Goal: Information Seeking & Learning: Learn about a topic

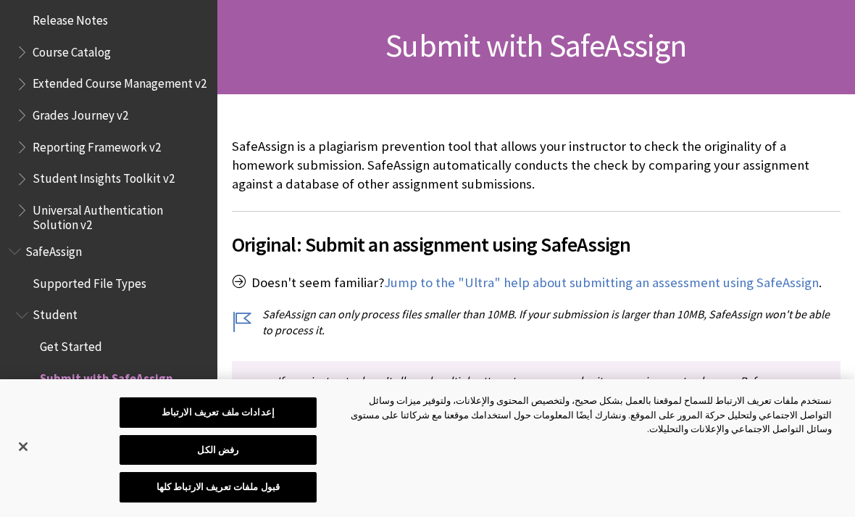
scroll to position [230, 0]
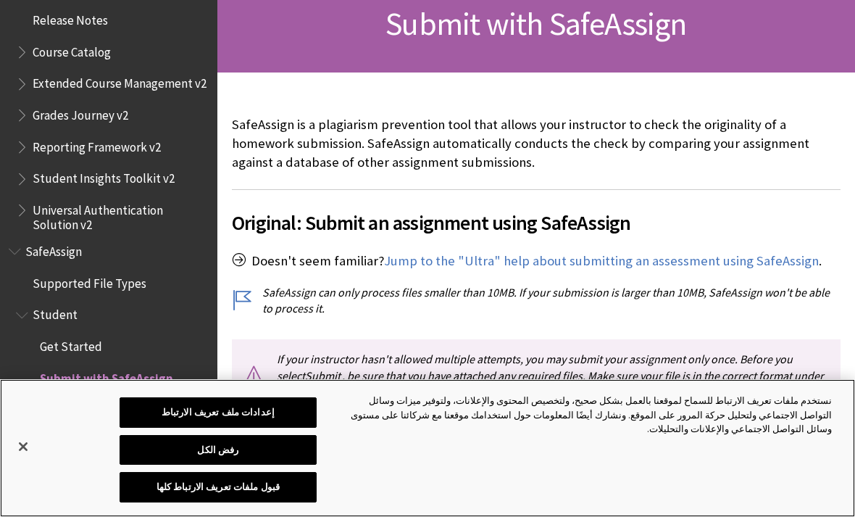
click at [36, 462] on button "إغلاق" at bounding box center [23, 446] width 32 height 32
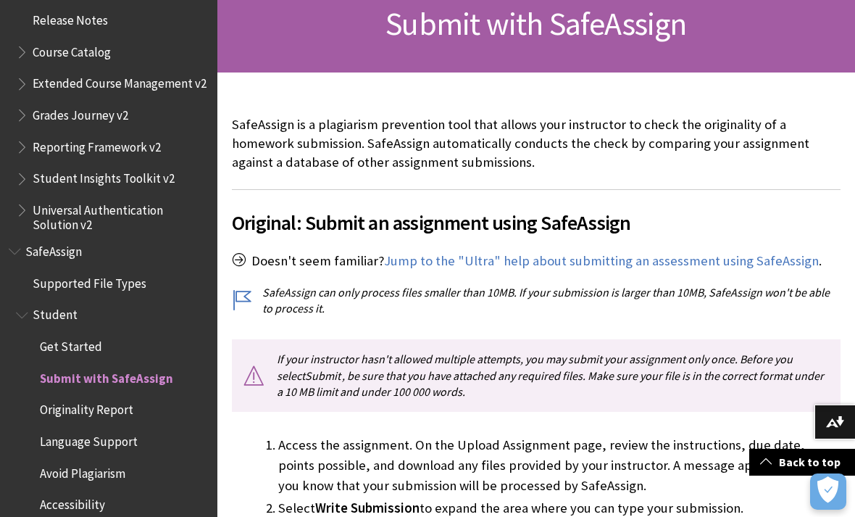
click at [24, 462] on button "إغلاق" at bounding box center [23, 446] width 32 height 32
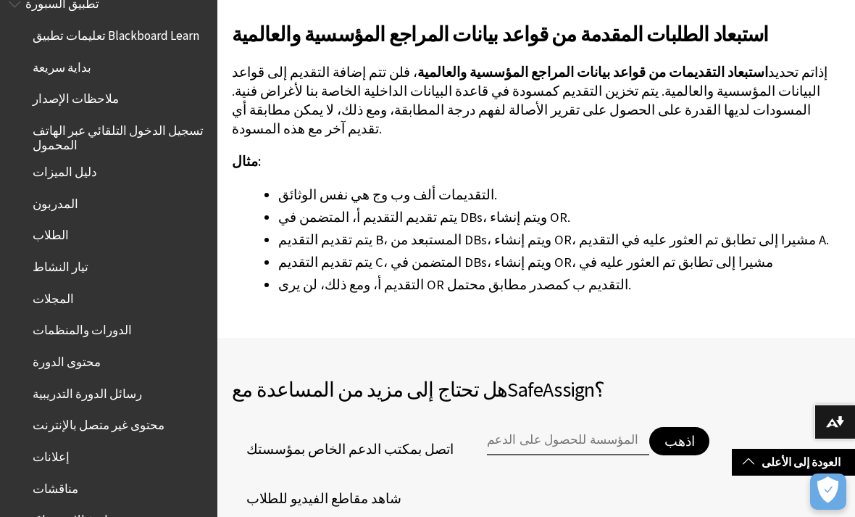
scroll to position [208, 0]
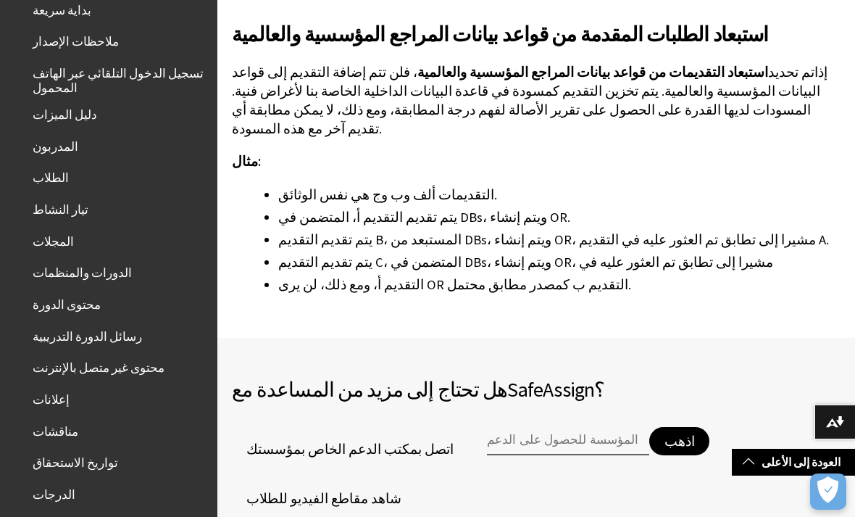
click at [144, 184] on span "الطلاب" at bounding box center [112, 178] width 193 height 25
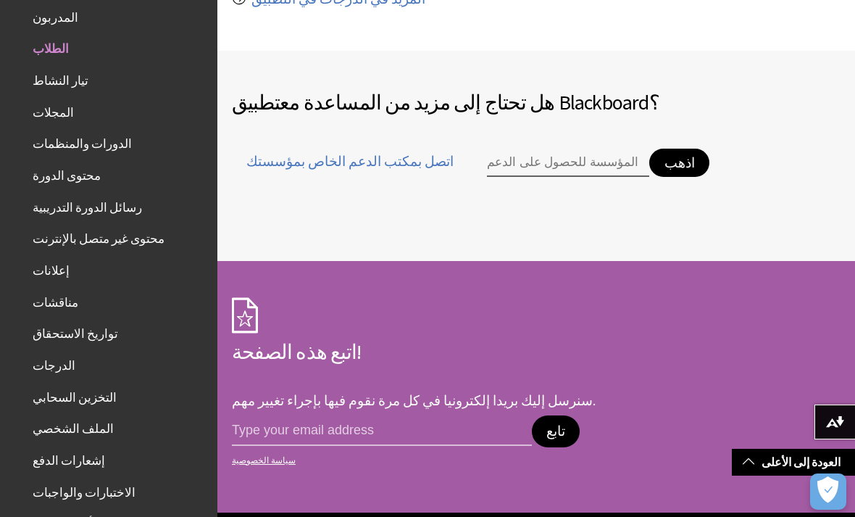
scroll to position [1738, 0]
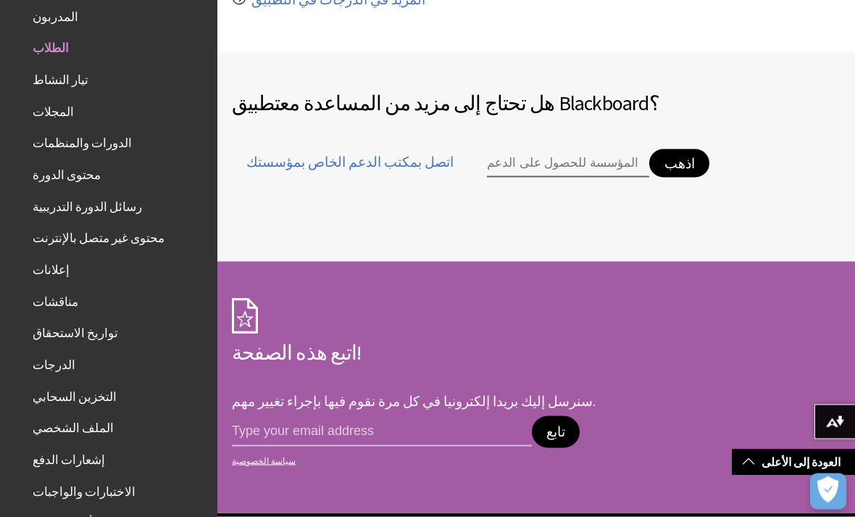
click at [131, 25] on ul "تعليمات تطبيق Blackboard Learn بداية سريعة ملاحظات الإصدار تسجيل الدخول التلقائ…" at bounding box center [109, 218] width 200 height 762
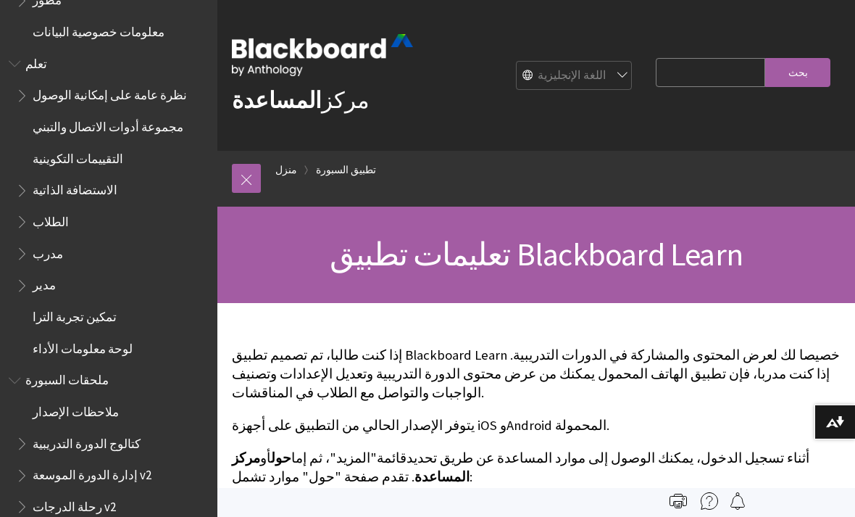
scroll to position [1207, 0]
click at [96, 216] on ul "نظرة عامة على إمكانية الوصول مجموعة أدوات الاتصال والتبني التقييمات التكوينية ا…" at bounding box center [109, 223] width 200 height 278
click at [54, 210] on span "الطلاب" at bounding box center [51, 220] width 36 height 20
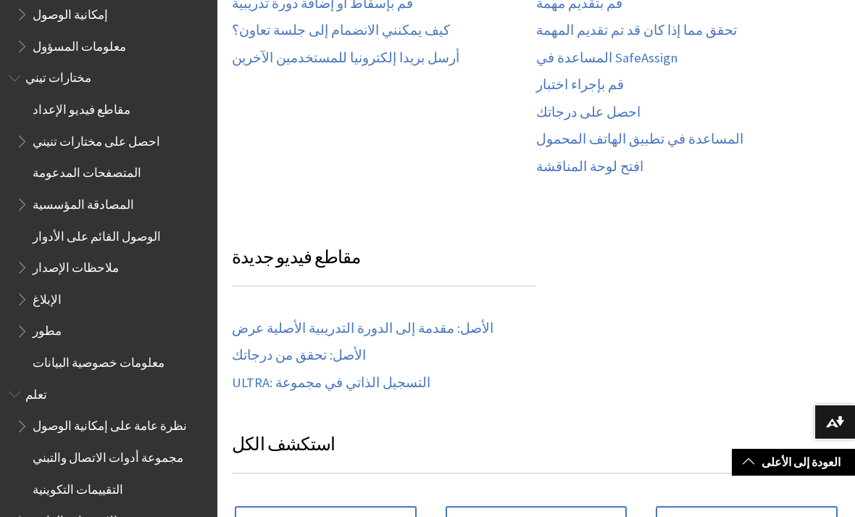
scroll to position [1030, 0]
